Goal: Information Seeking & Learning: Check status

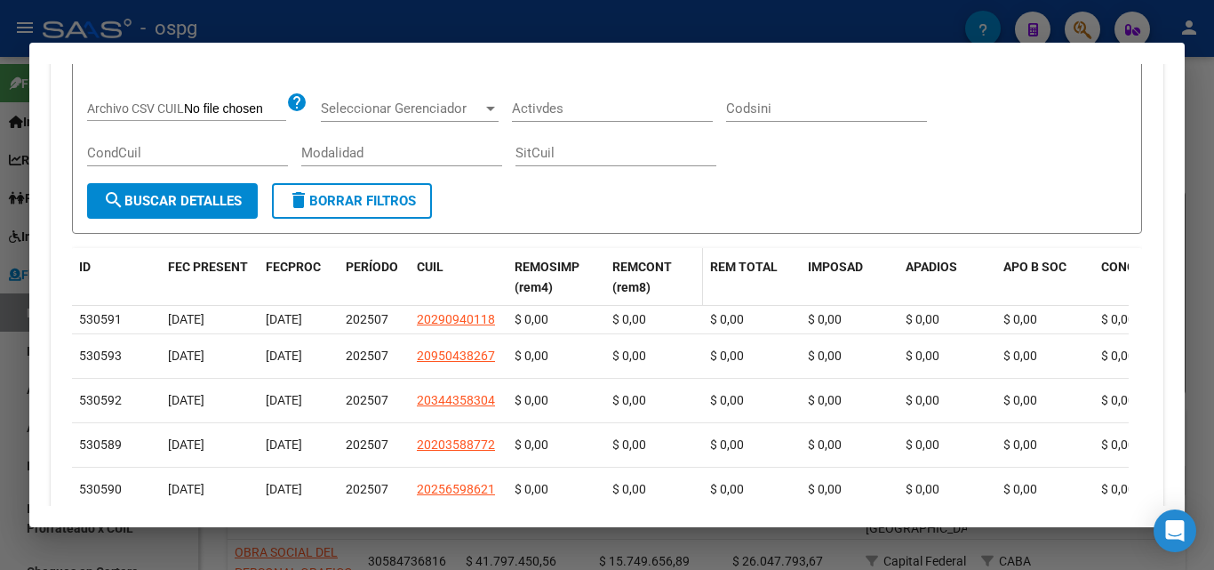
scroll to position [444, 0]
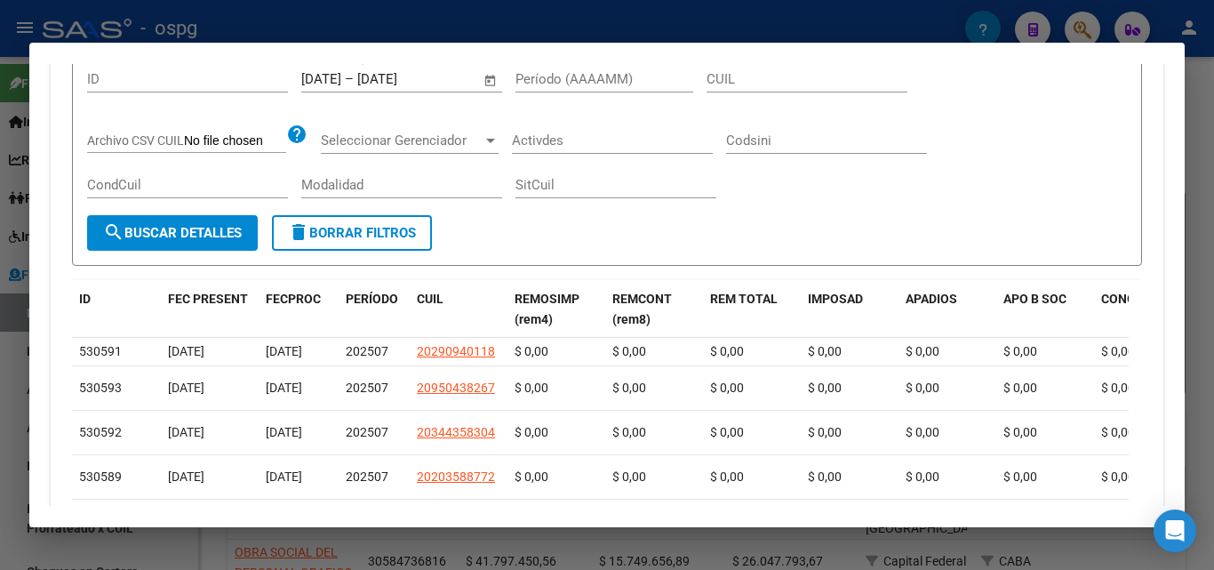
click at [0, 453] on div at bounding box center [607, 285] width 1214 height 570
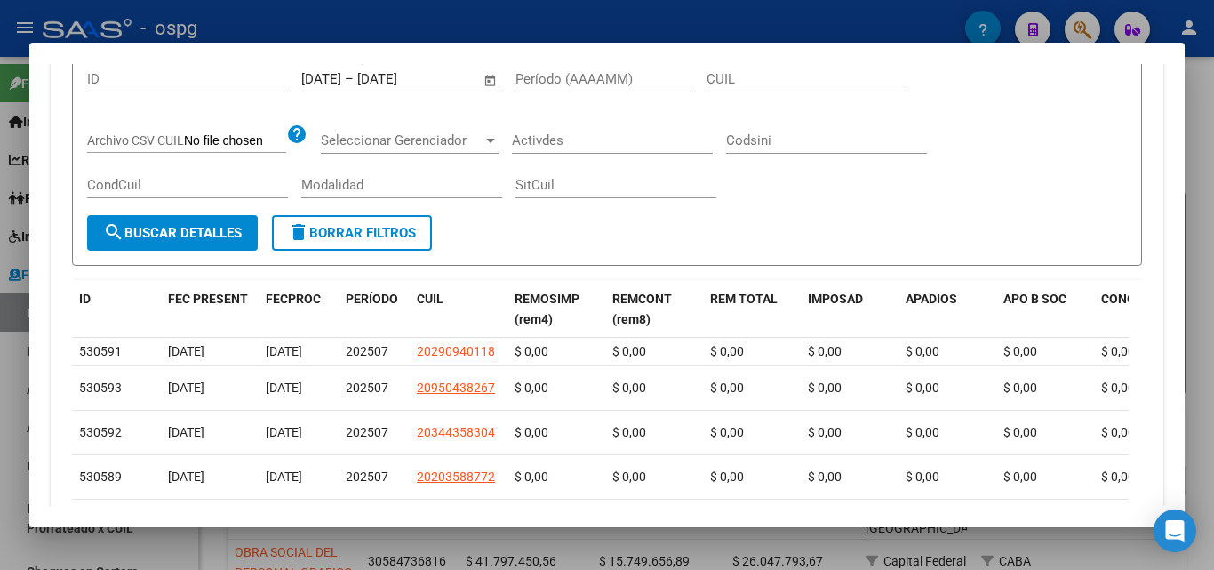
click at [0, 453] on div at bounding box center [607, 285] width 1214 height 570
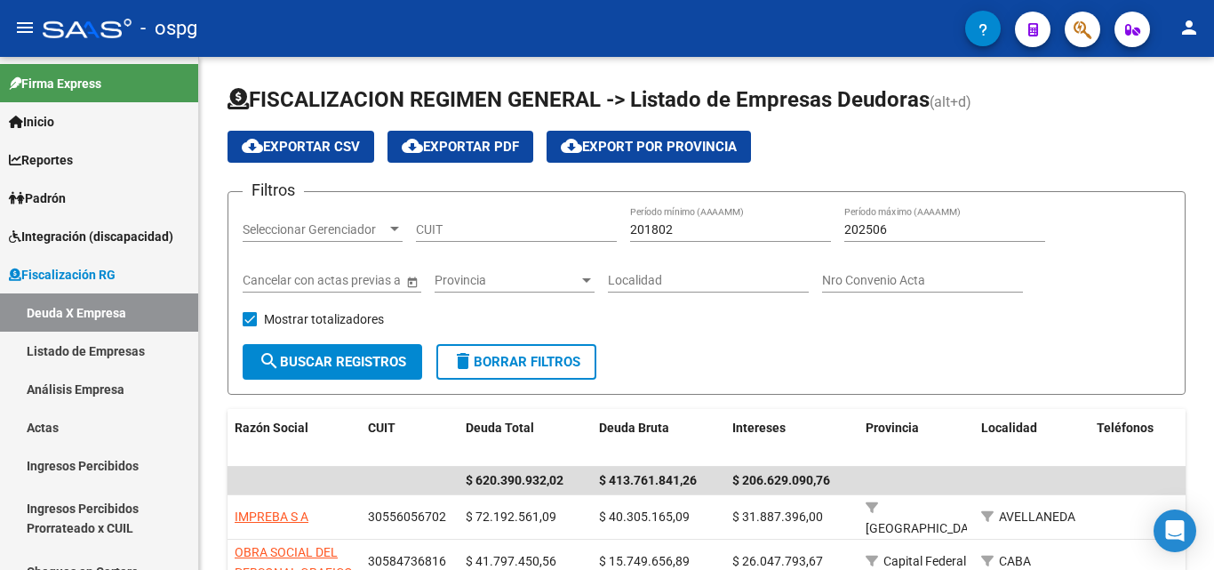
click at [1082, 35] on icon "button" at bounding box center [1083, 30] width 18 height 20
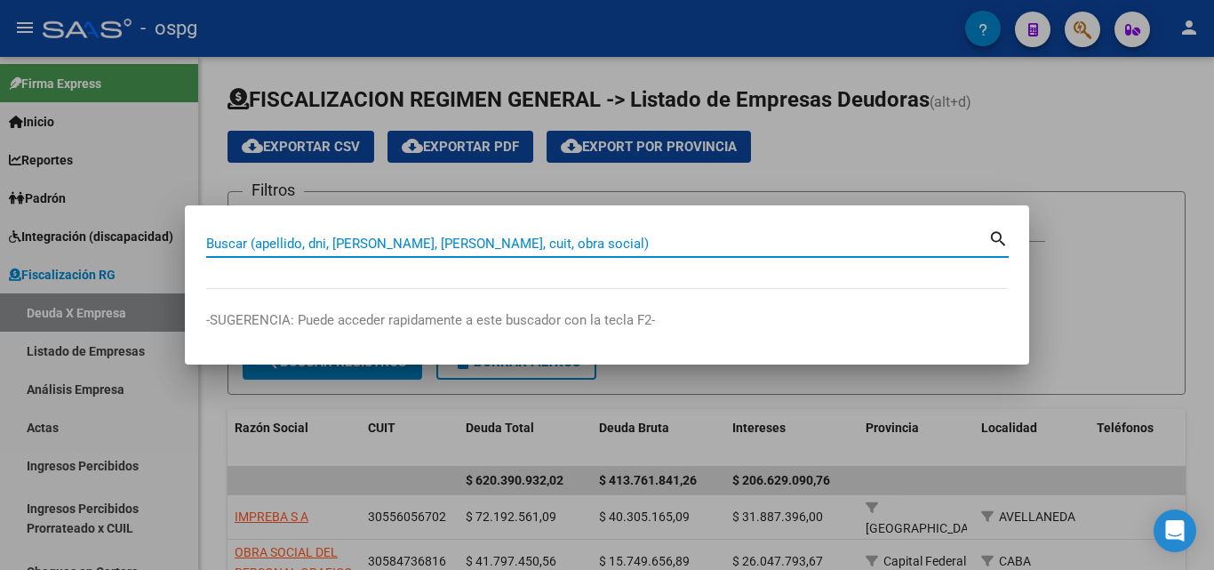
click at [503, 244] on input "Buscar (apellido, dni, [PERSON_NAME], [PERSON_NAME], cuit, obra social)" at bounding box center [597, 244] width 782 height 16
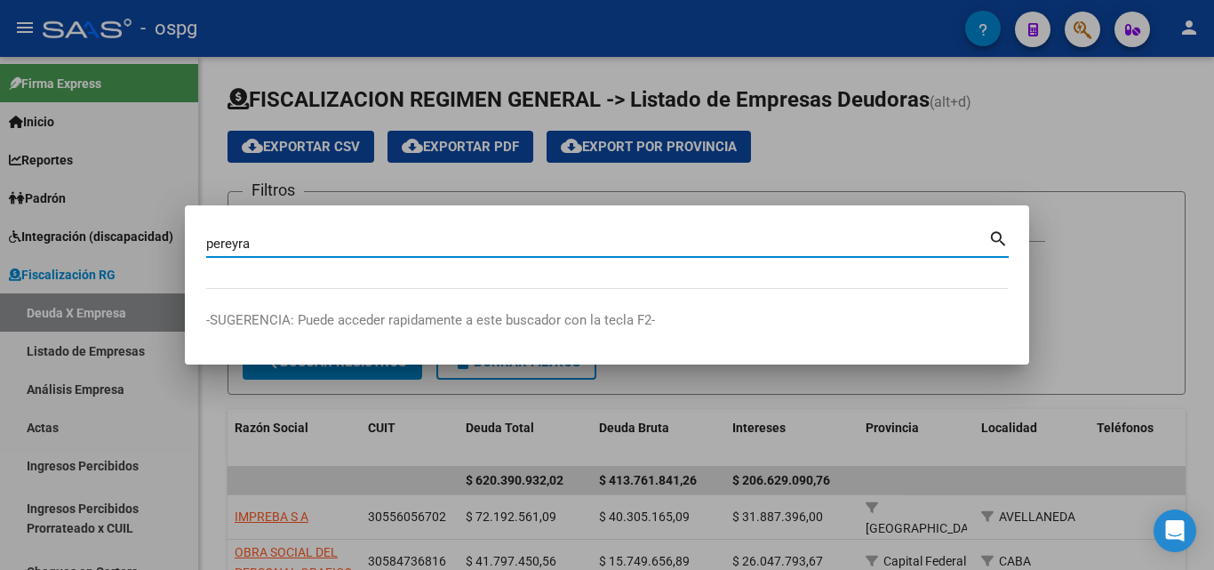
type input "pereyra"
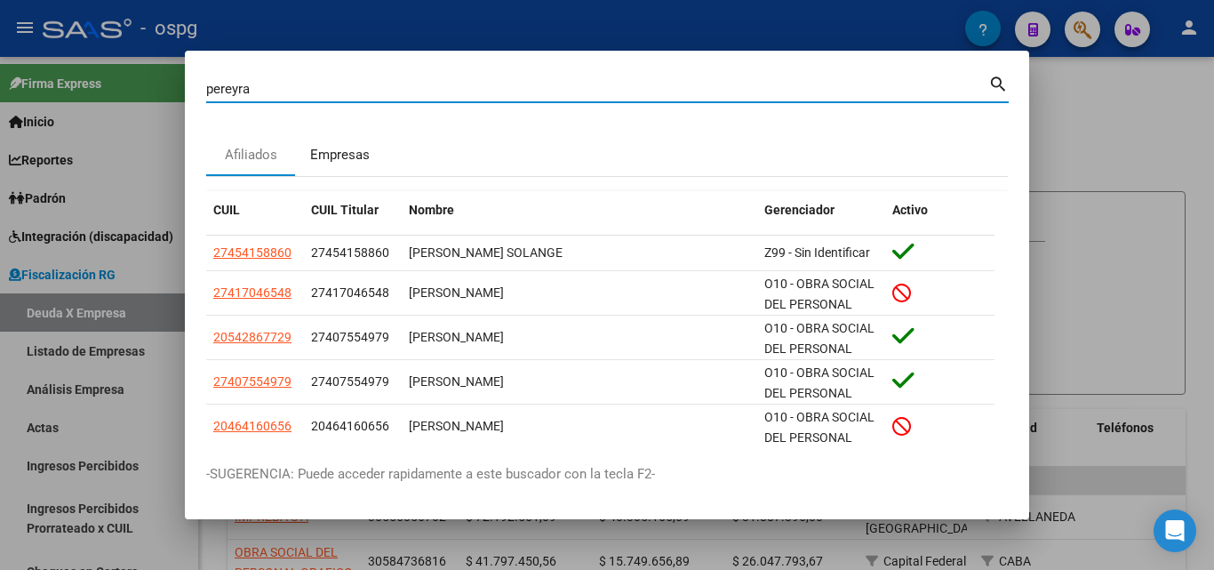
click at [332, 156] on div "Empresas" at bounding box center [340, 155] width 60 height 20
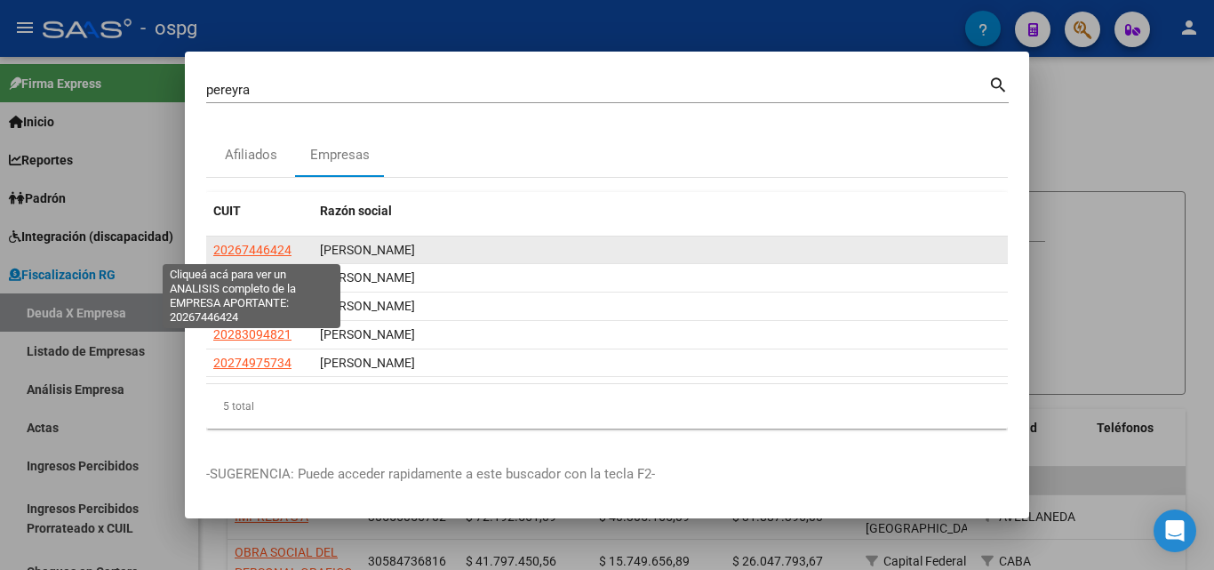
click at [245, 247] on span "20267446424" at bounding box center [252, 250] width 78 height 14
type textarea "20267446424"
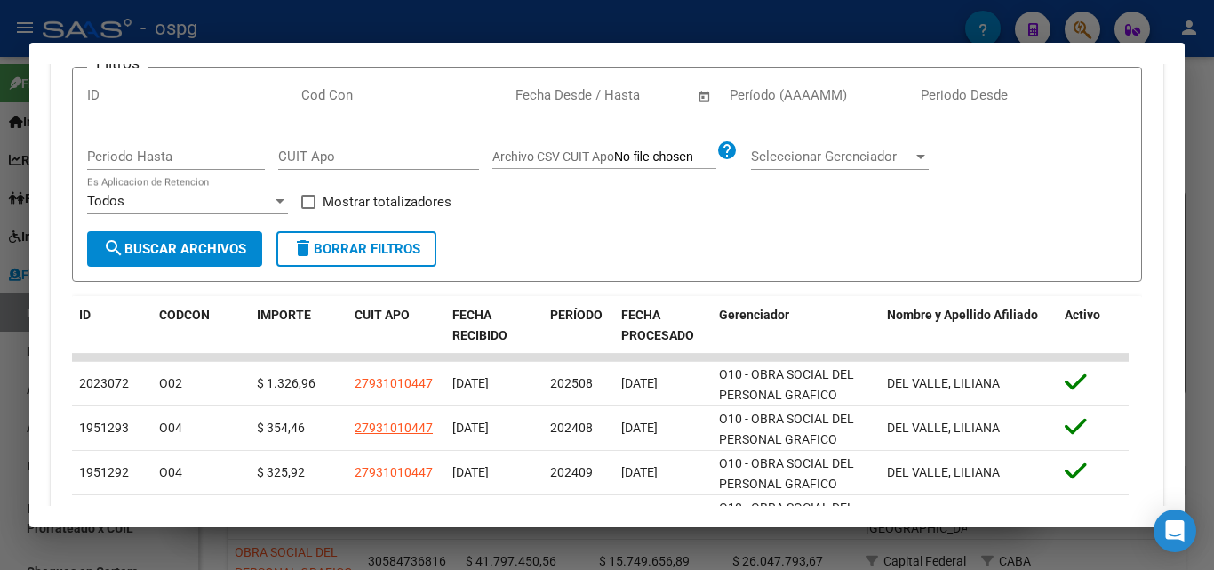
scroll to position [267, 0]
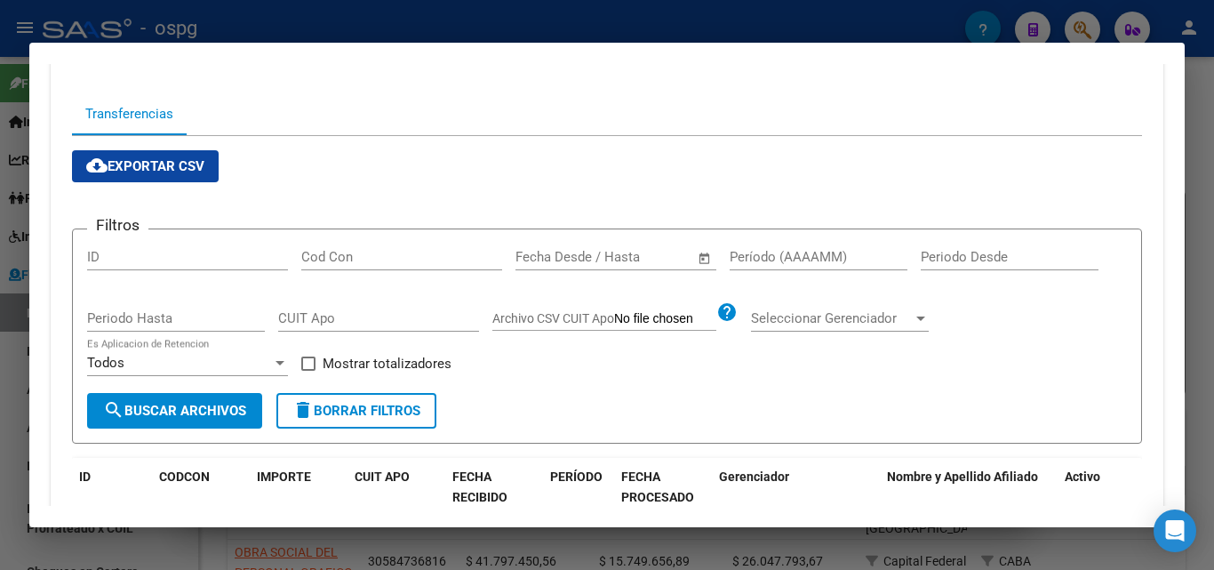
click at [530, 27] on div at bounding box center [607, 285] width 1214 height 570
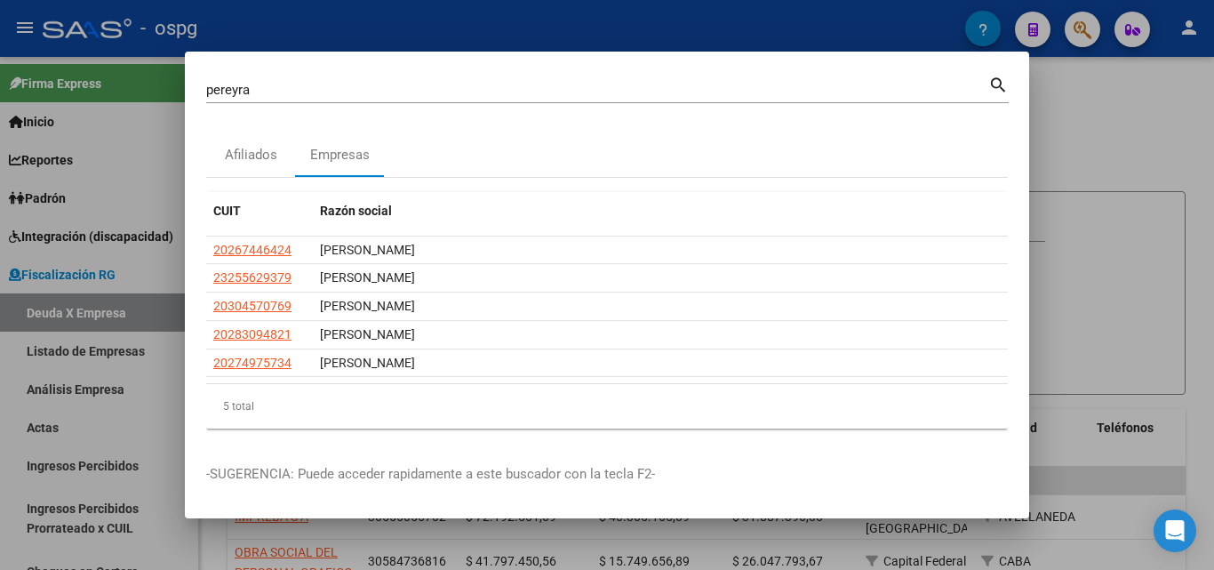
click at [1073, 38] on div at bounding box center [607, 285] width 1214 height 570
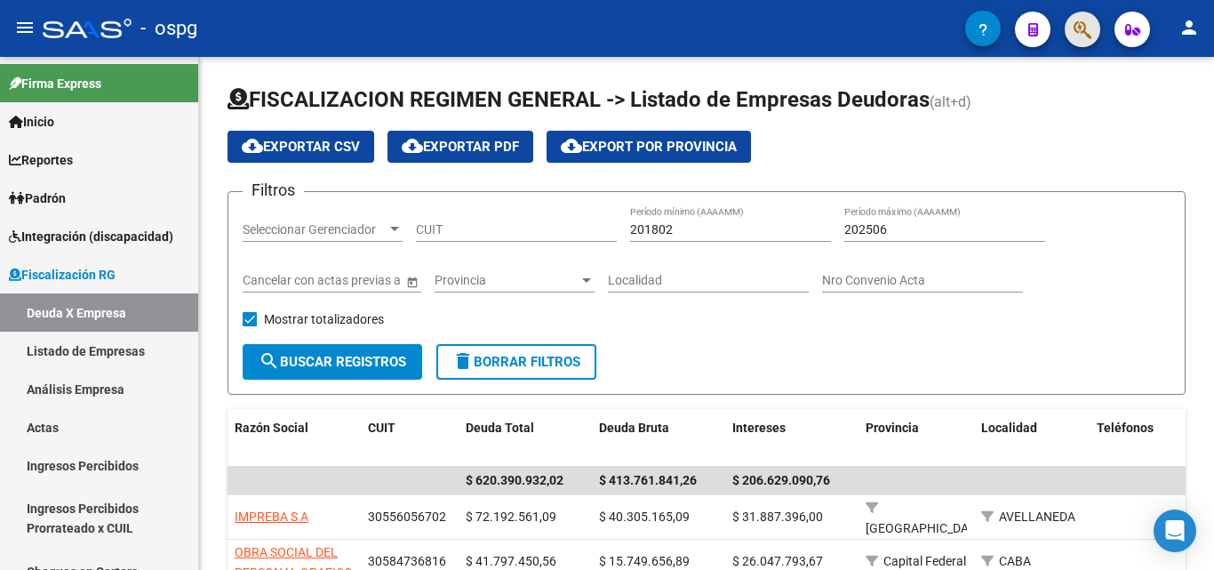
click at [1073, 38] on button "button" at bounding box center [1083, 30] width 36 height 36
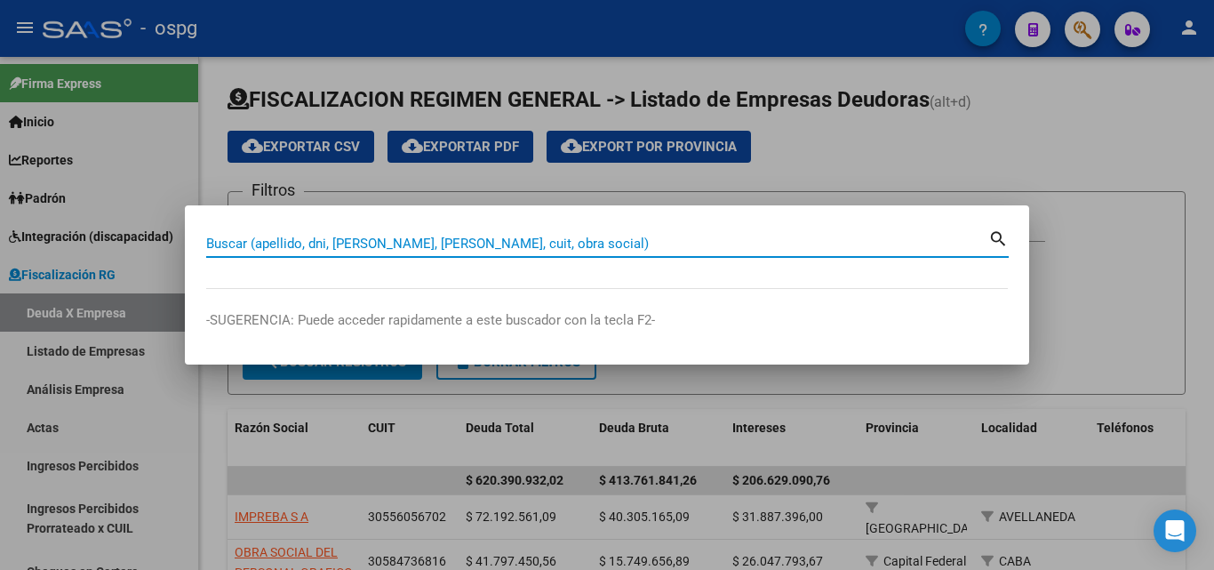
click at [488, 247] on input "Buscar (apellido, dni, [PERSON_NAME], [PERSON_NAME], cuit, obra social)" at bounding box center [597, 244] width 782 height 16
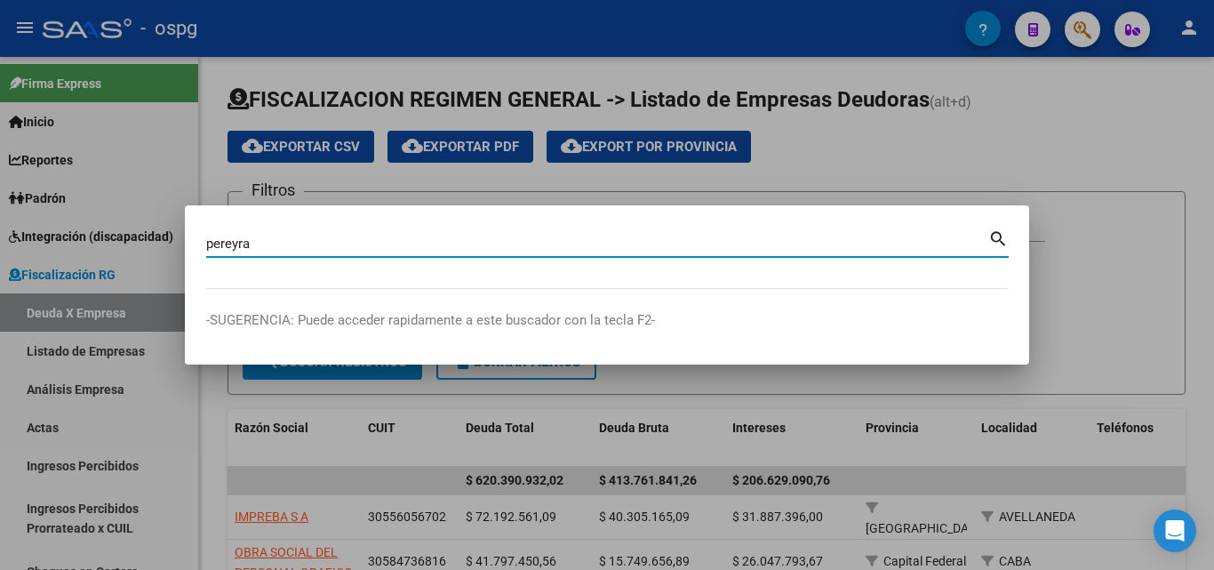
type input "pereyra"
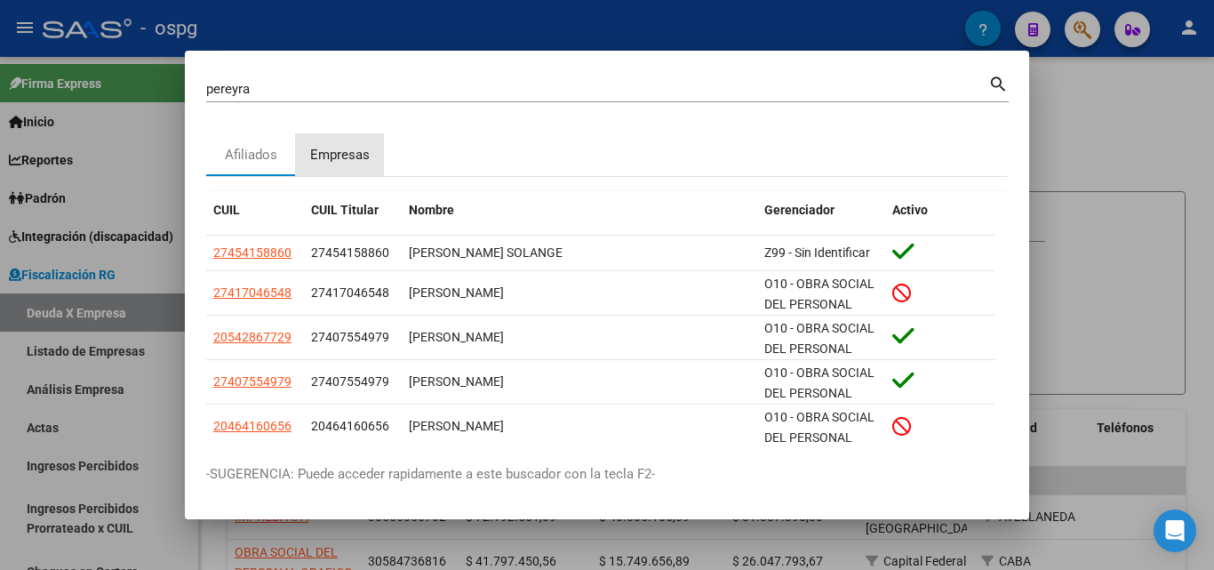
click at [352, 164] on div "Empresas" at bounding box center [340, 155] width 60 height 20
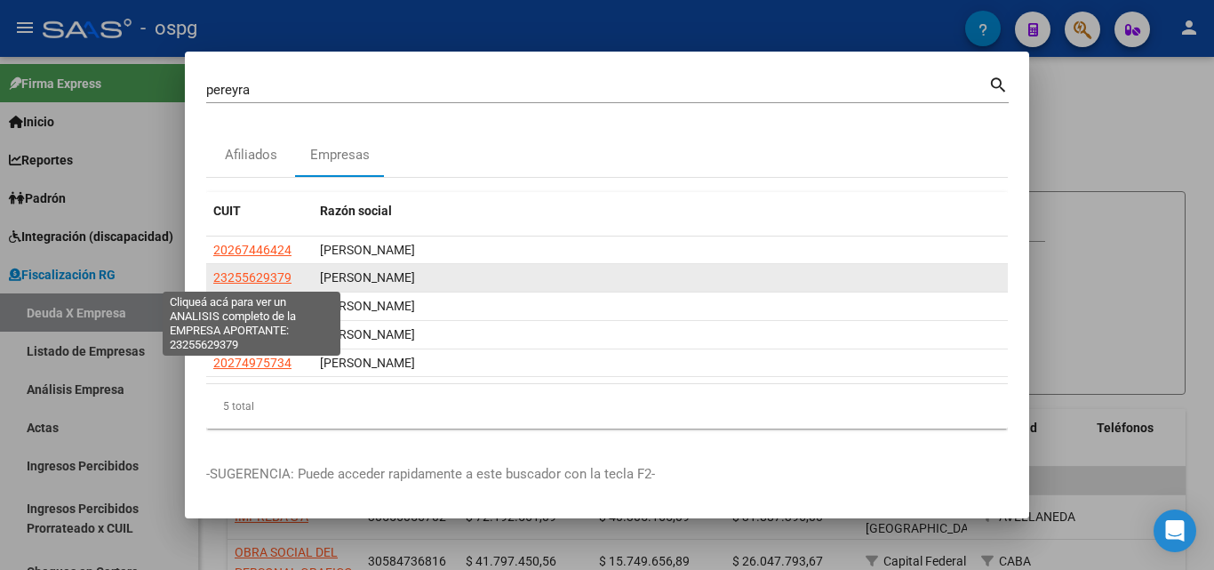
click at [259, 278] on span "23255629379" at bounding box center [252, 277] width 78 height 14
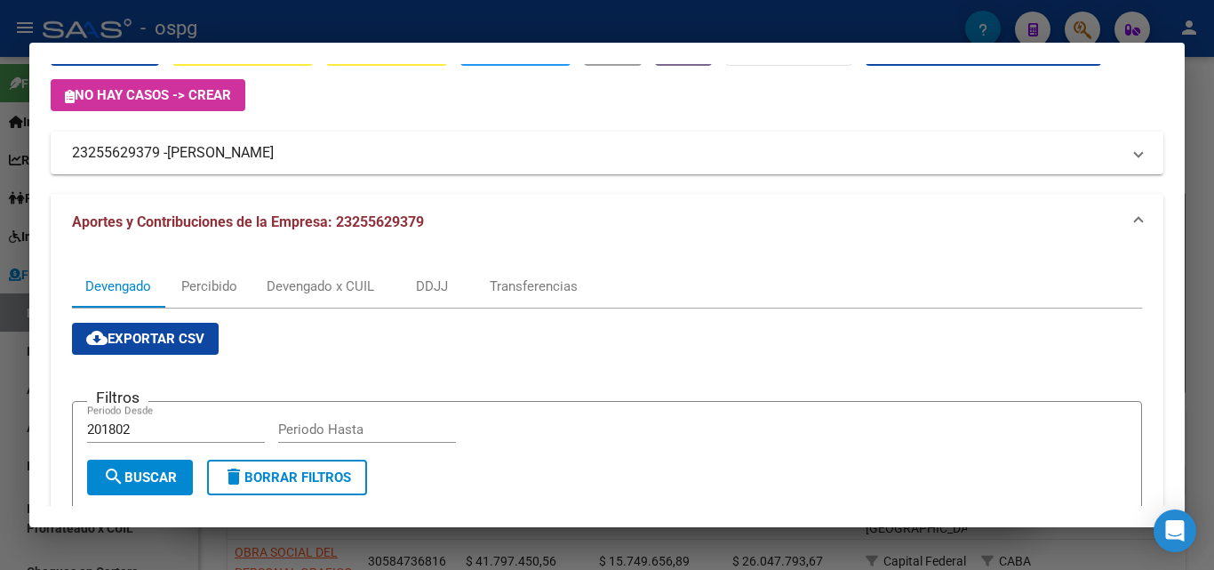
scroll to position [84, 0]
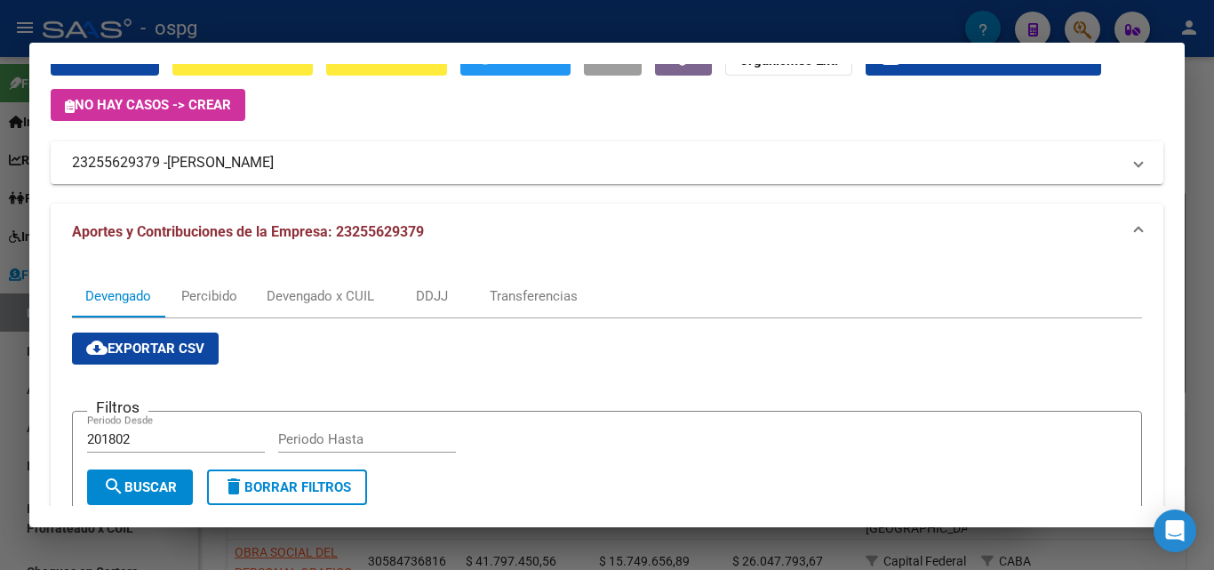
click at [0, 363] on div at bounding box center [607, 285] width 1214 height 570
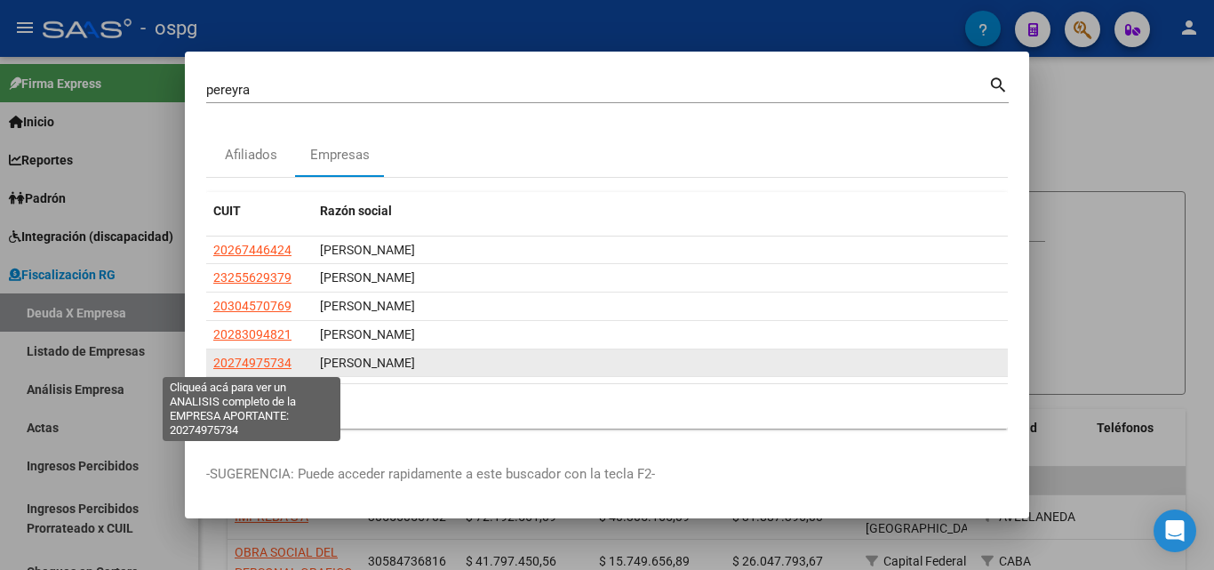
click at [239, 358] on span "20274975734" at bounding box center [252, 362] width 78 height 14
type textarea "20274975734"
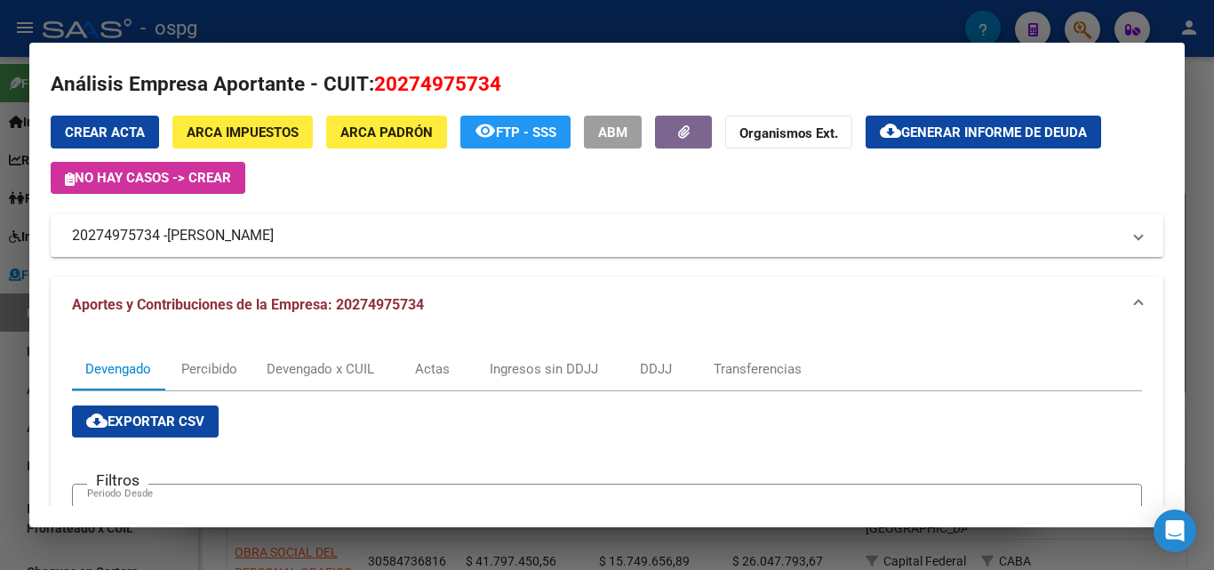
scroll to position [0, 0]
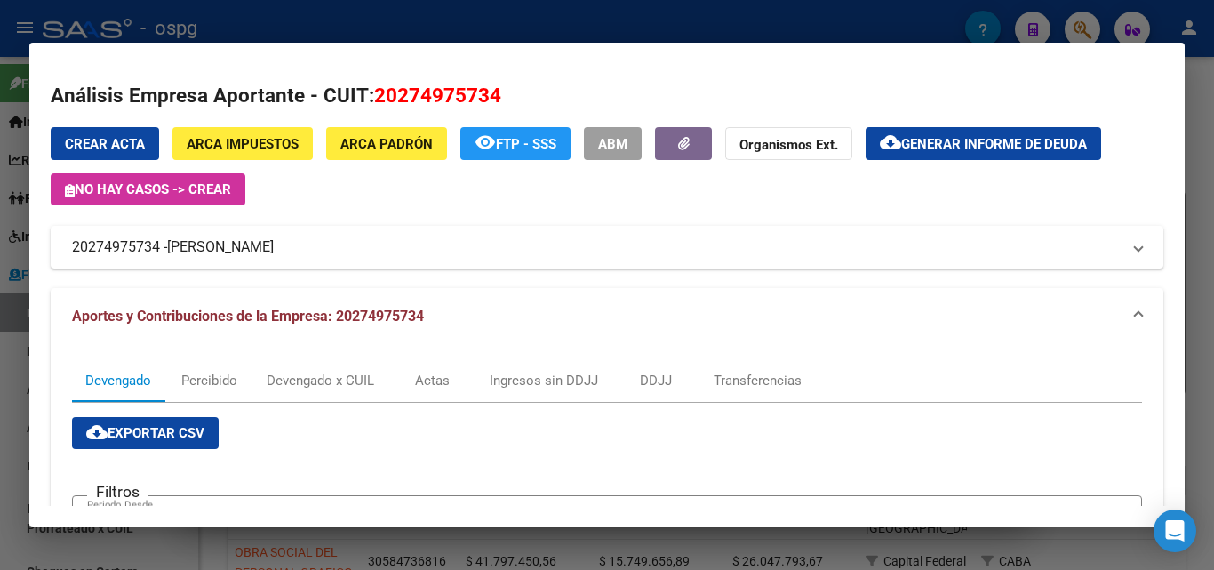
click at [0, 392] on div at bounding box center [607, 285] width 1214 height 570
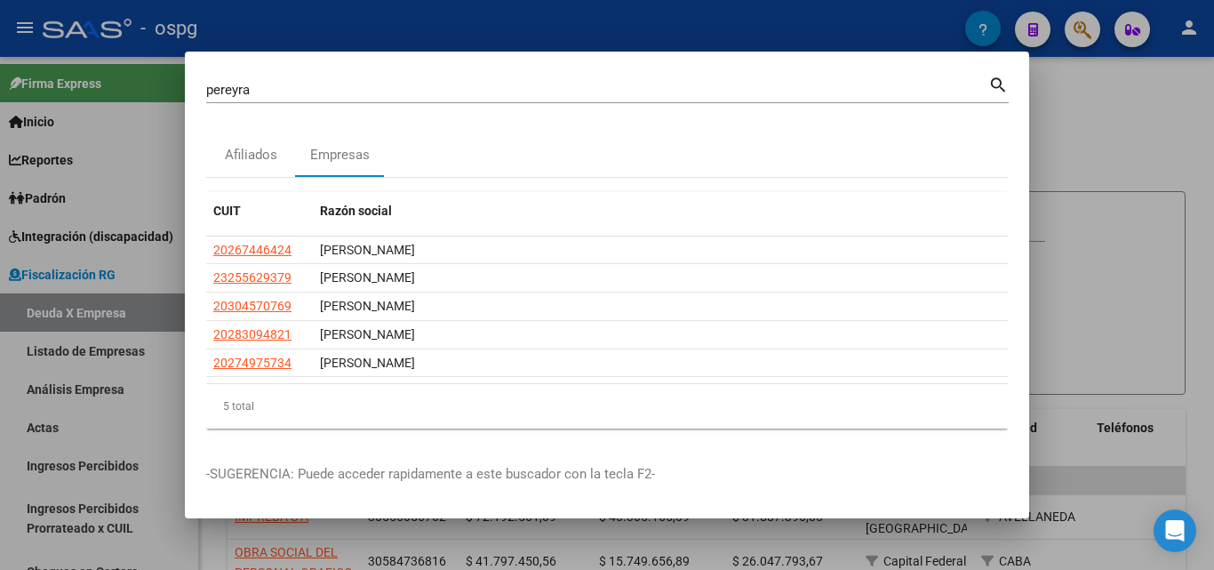
click at [1081, 127] on div at bounding box center [607, 285] width 1214 height 570
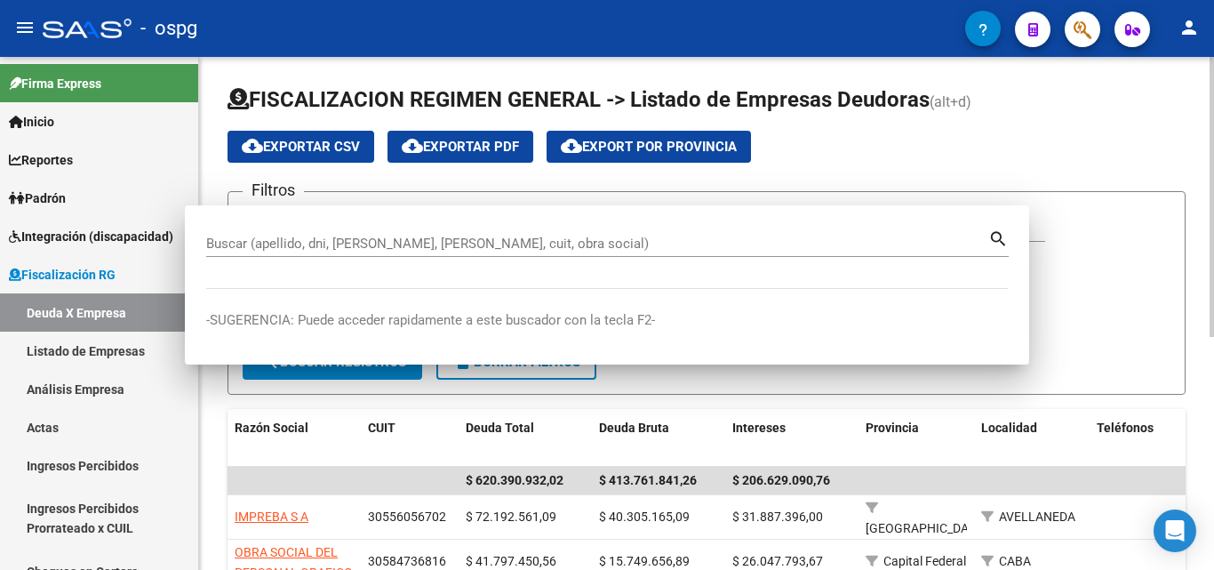
drag, startPoint x: 1081, startPoint y: 127, endPoint x: 1077, endPoint y: 76, distance: 51.7
click at [1081, 124] on app-list-header "FISCALIZACION REGIMEN GENERAL -> Listado de Empresas Deudoras (alt+d) cloud_dow…" at bounding box center [707, 239] width 958 height 309
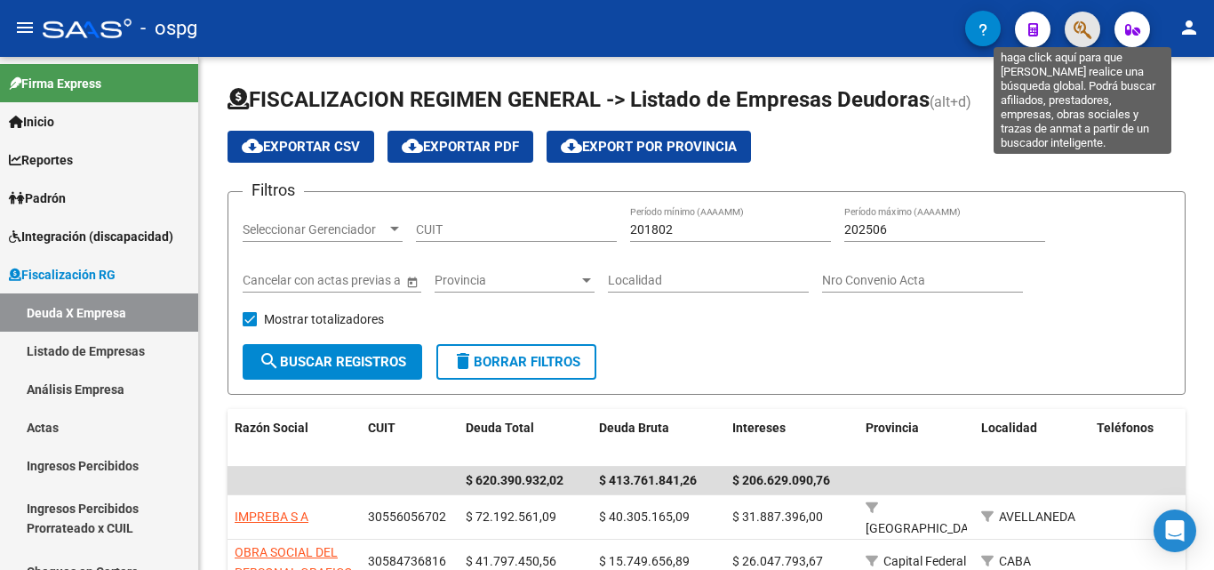
click at [1083, 40] on icon "button" at bounding box center [1083, 30] width 18 height 20
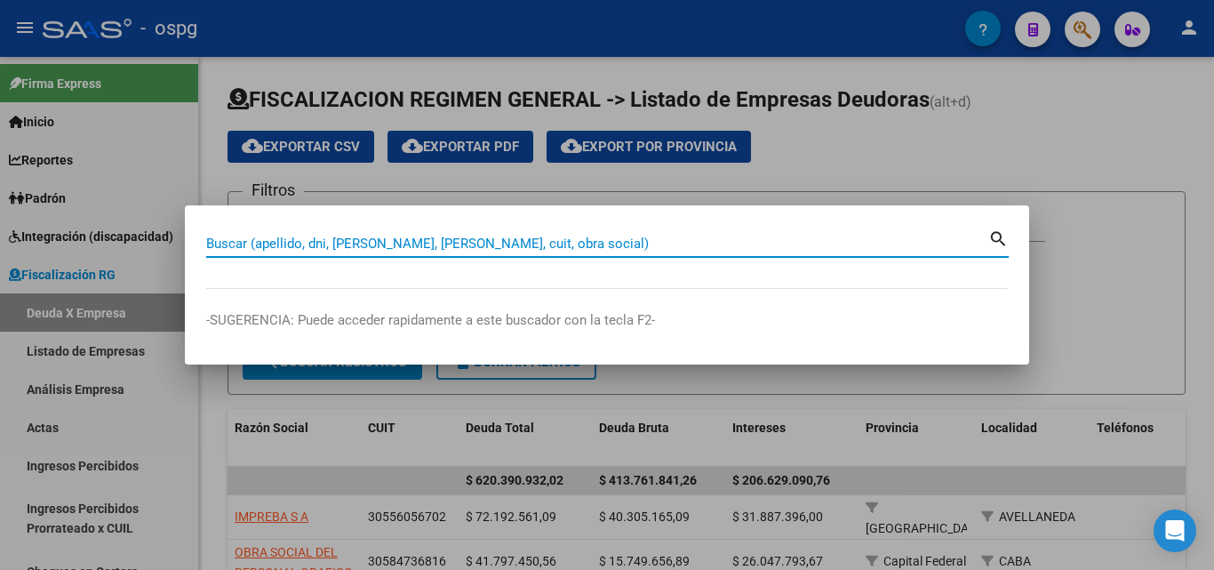
click at [571, 247] on input "Buscar (apellido, dni, [PERSON_NAME], [PERSON_NAME], cuit, obra social)" at bounding box center [597, 244] width 782 height 16
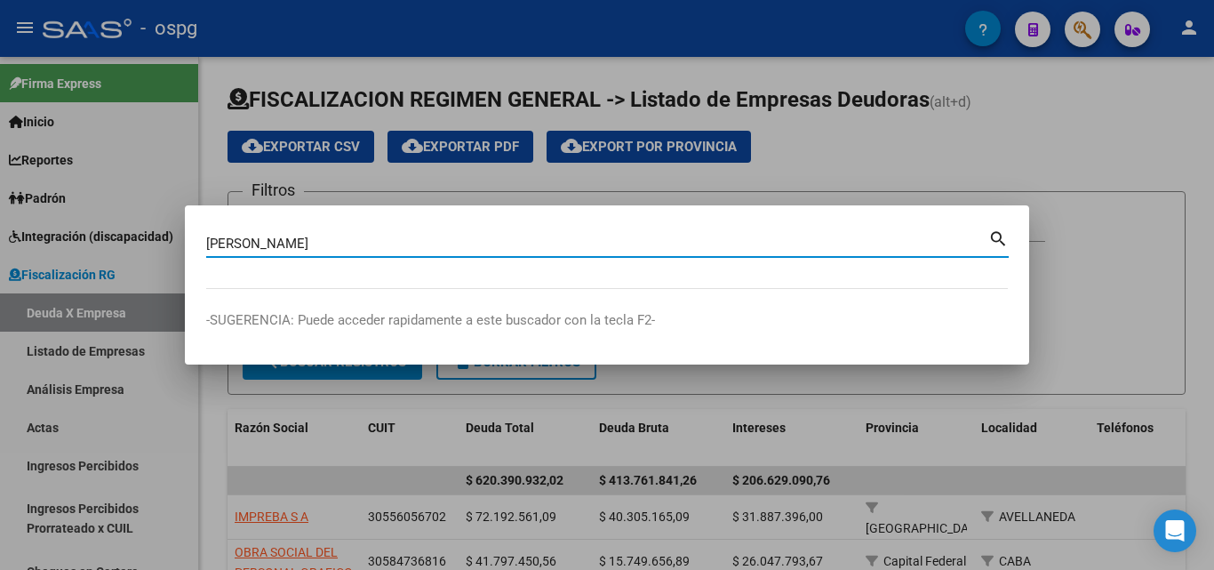
type input "[PERSON_NAME]"
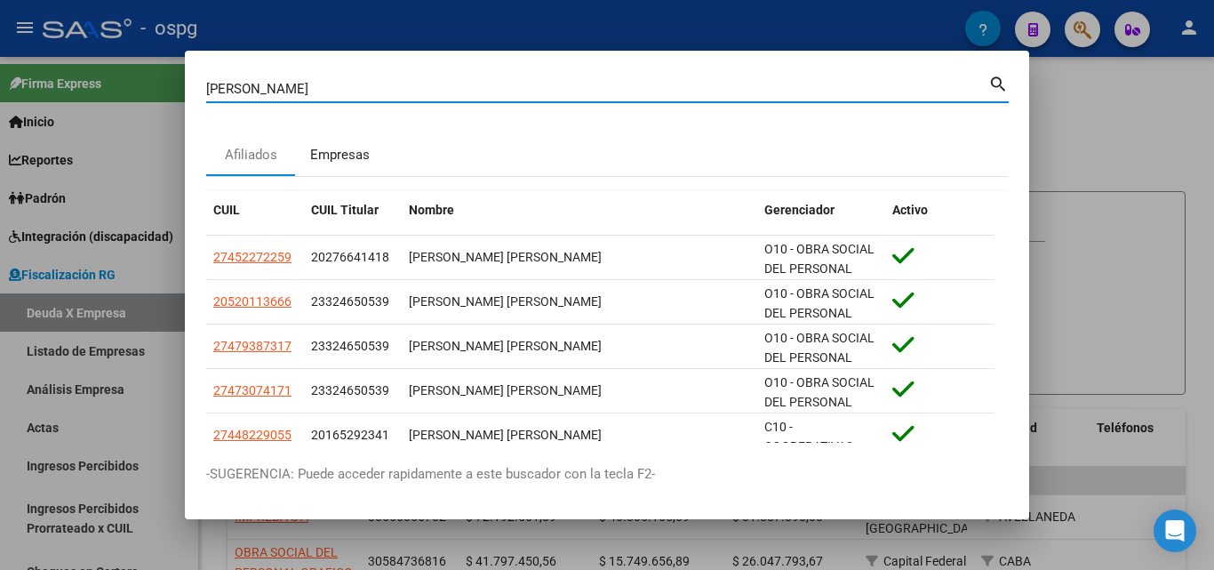
click at [339, 151] on div "Empresas" at bounding box center [340, 155] width 60 height 20
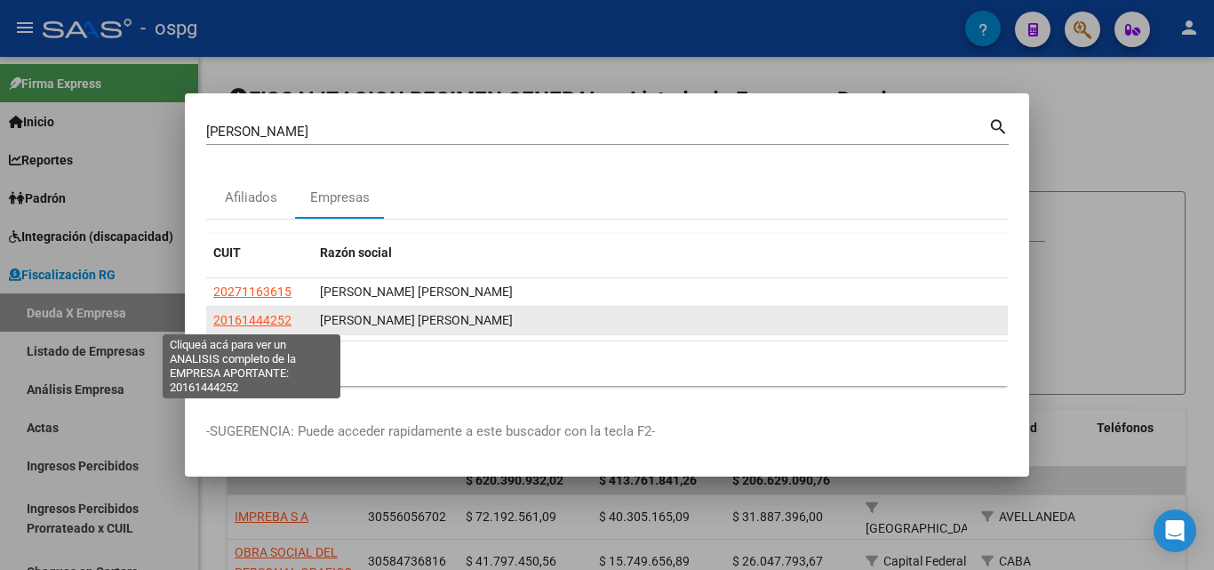
click at [262, 323] on span "20161444252" at bounding box center [252, 320] width 78 height 14
type textarea "20161444252"
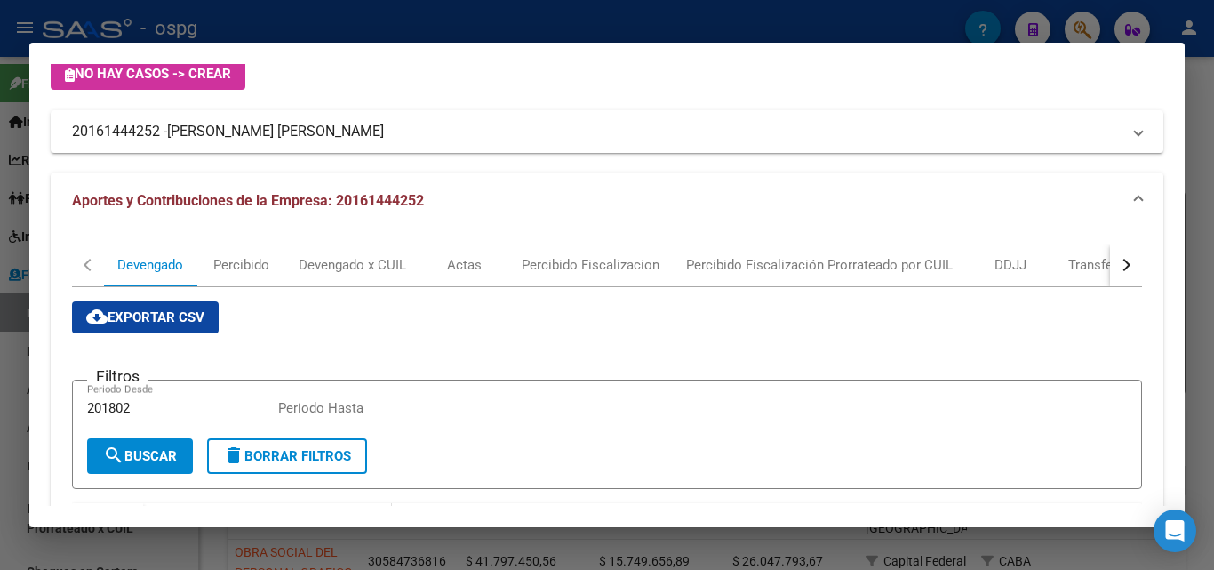
scroll to position [108, 0]
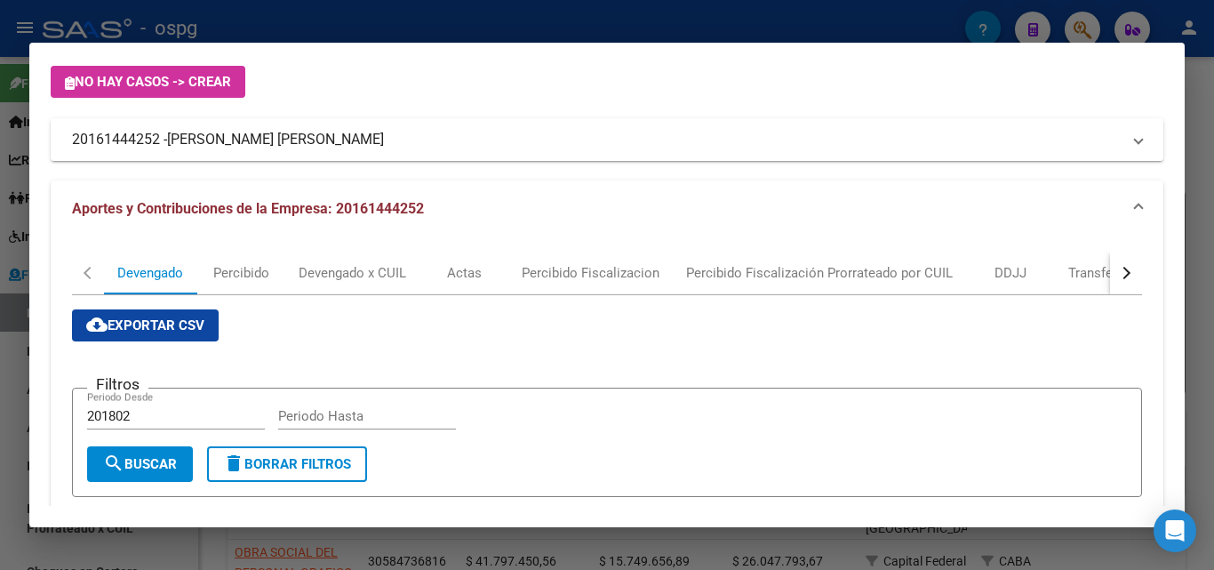
drag, startPoint x: 157, startPoint y: 143, endPoint x: 64, endPoint y: 141, distance: 93.3
click at [64, 141] on mat-expansion-panel-header "20161444252 - [PERSON_NAME]" at bounding box center [607, 139] width 1113 height 43
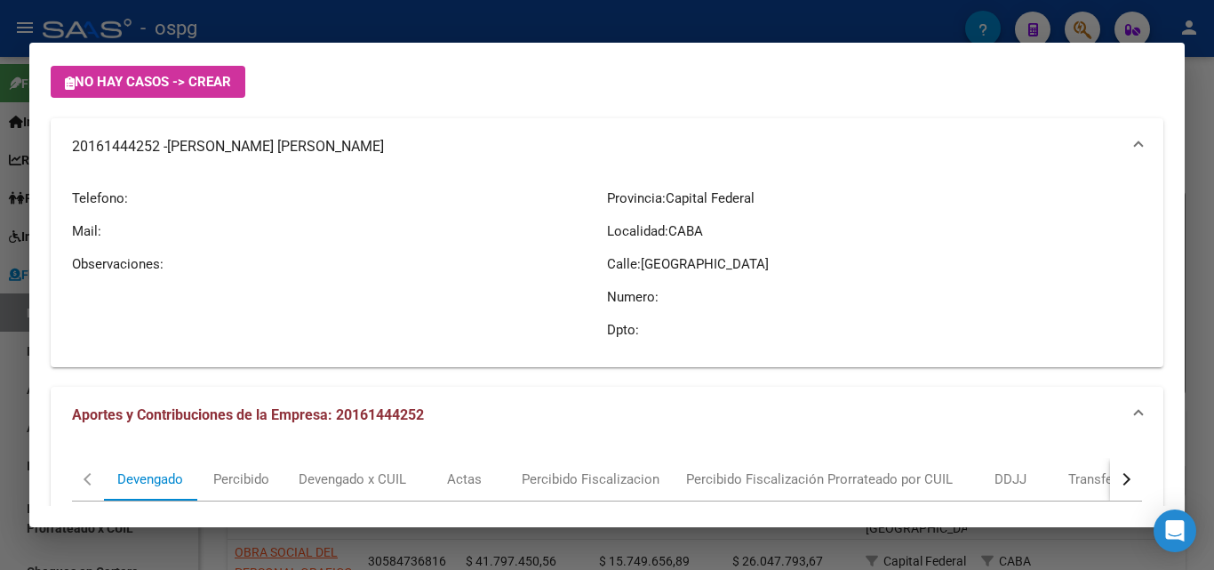
click at [0, 394] on div at bounding box center [607, 285] width 1214 height 570
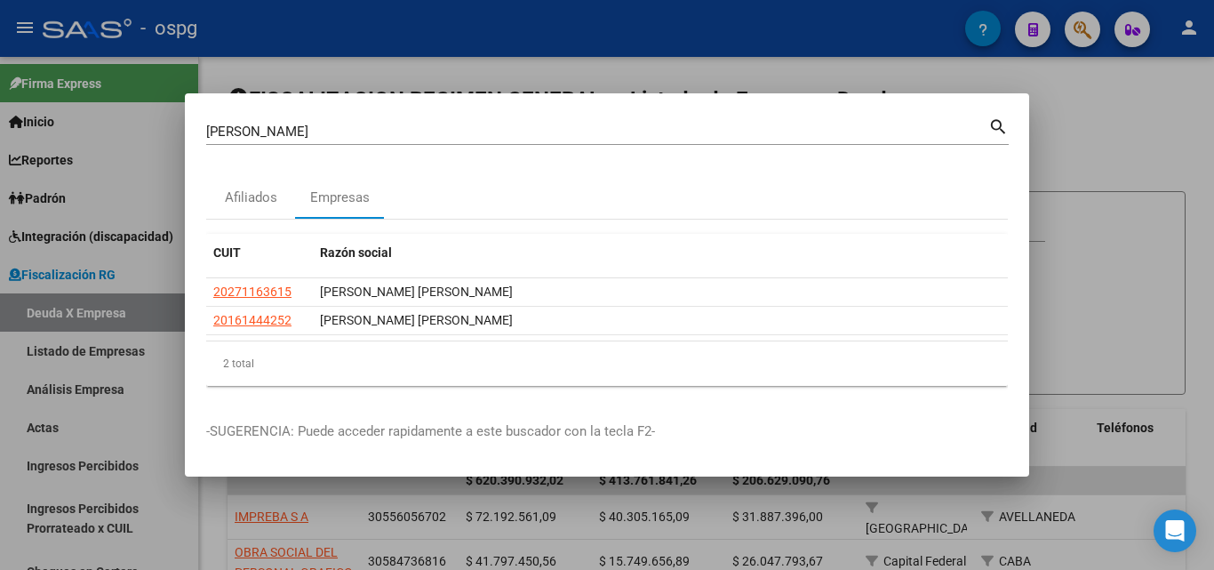
click at [0, 394] on div at bounding box center [607, 285] width 1214 height 570
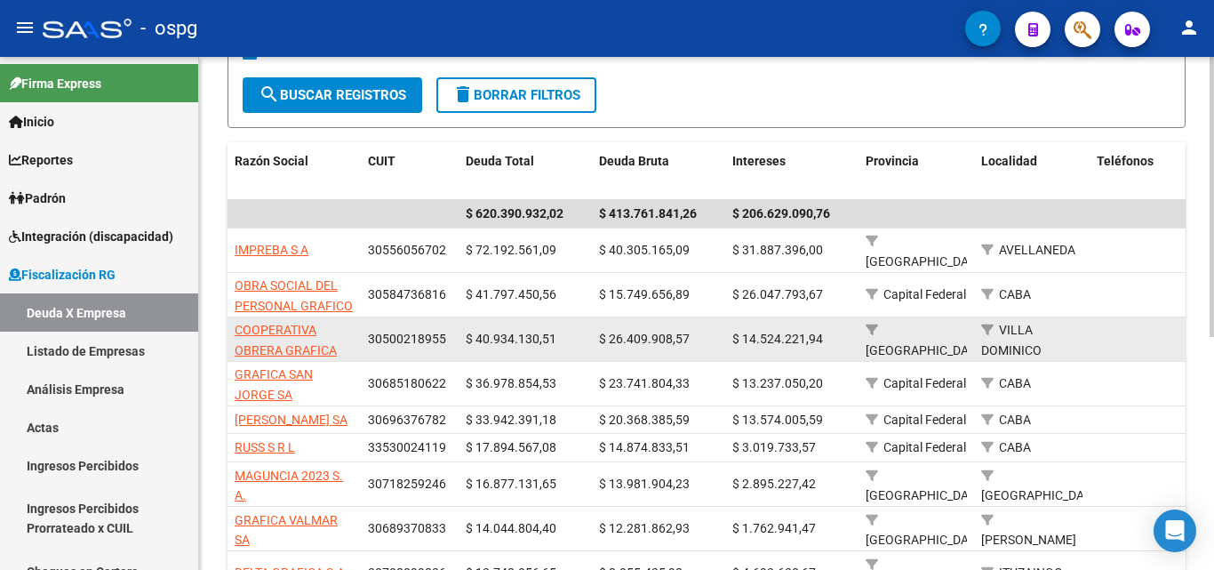
scroll to position [0, 0]
